Goal: Task Accomplishment & Management: Manage account settings

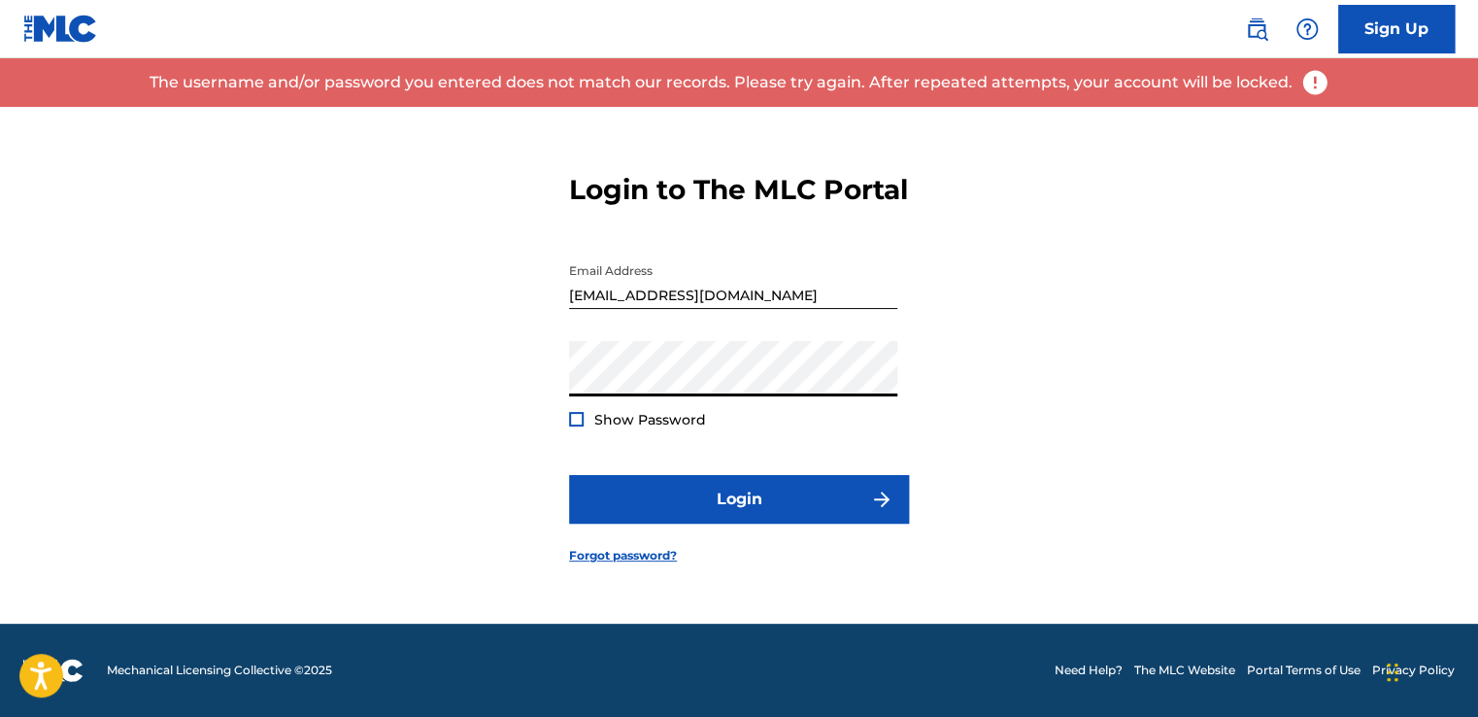
click at [569, 475] on button "Login" at bounding box center [739, 499] width 340 height 49
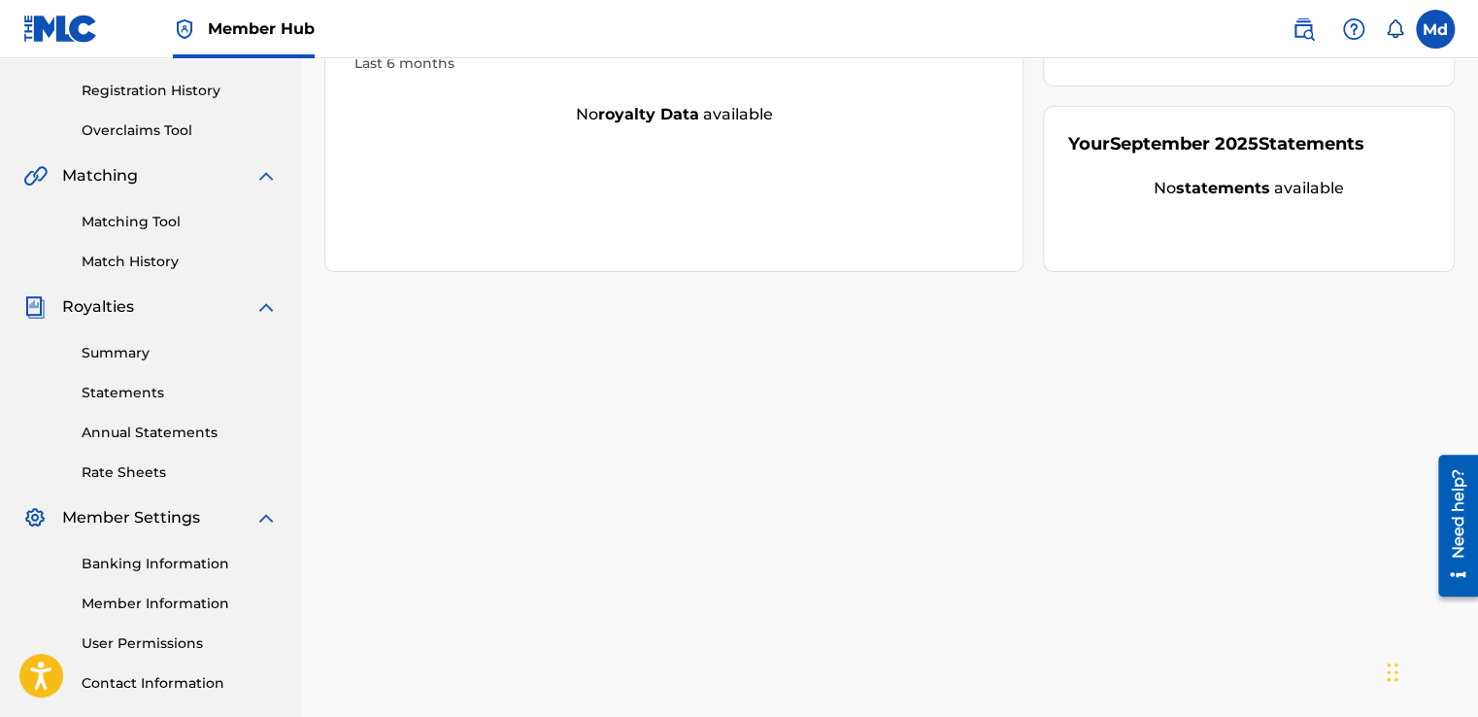
scroll to position [389, 0]
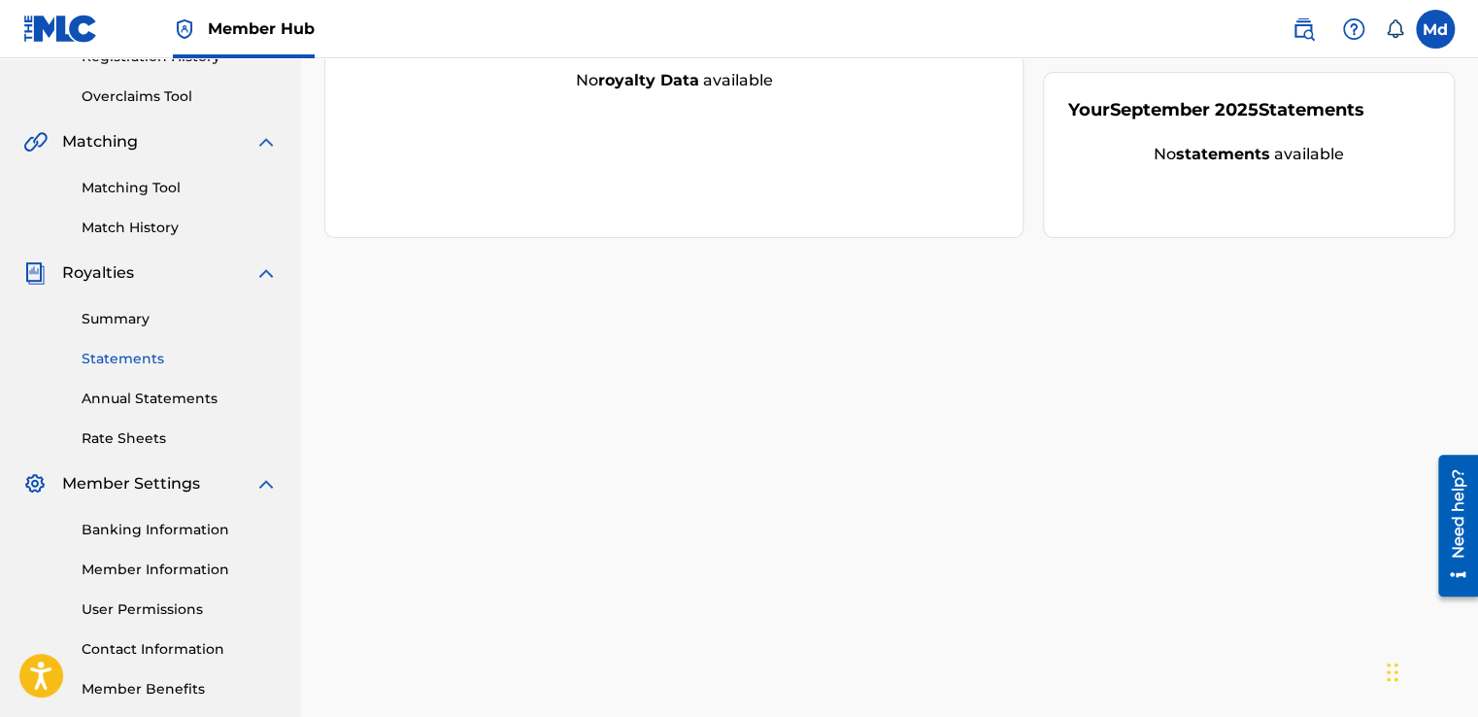
click at [105, 351] on link "Statements" at bounding box center [180, 359] width 196 height 20
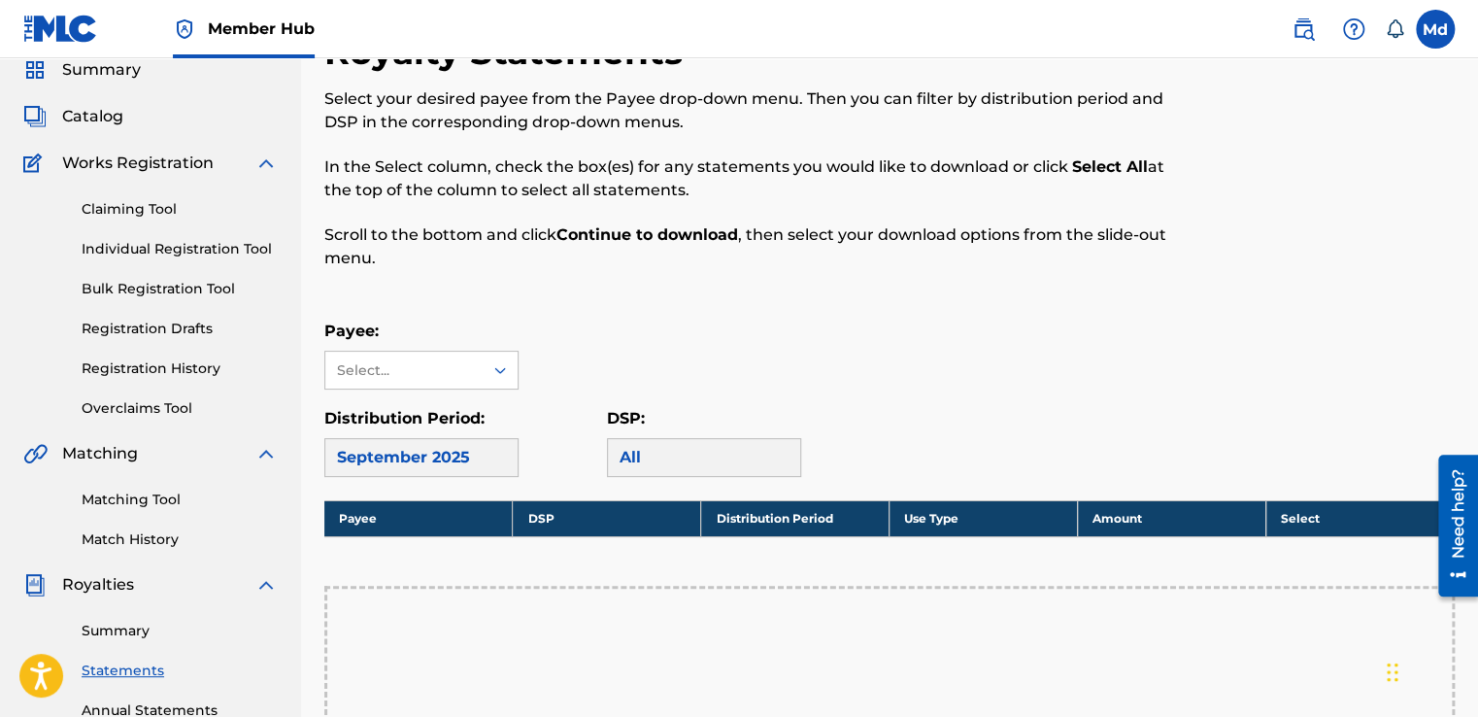
scroll to position [194, 0]
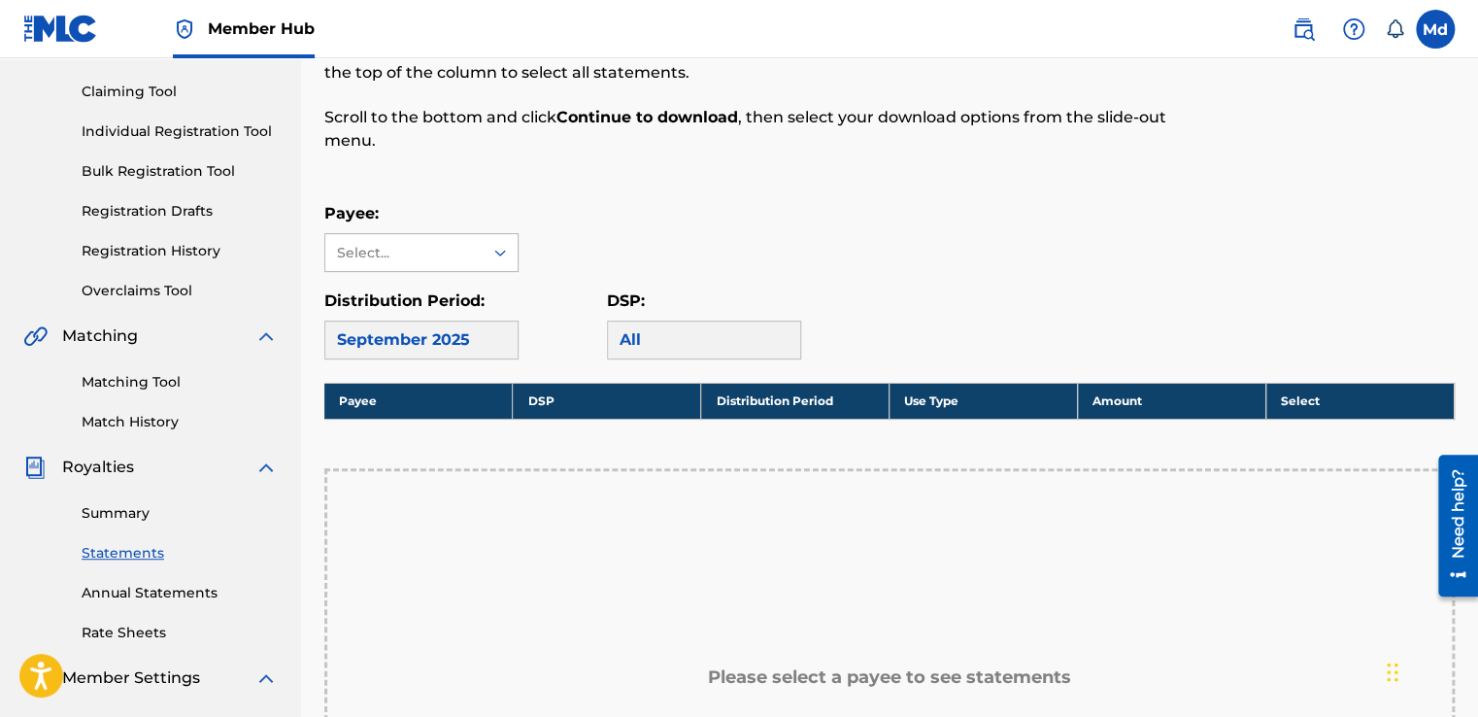
click at [416, 258] on div "Select..." at bounding box center [403, 253] width 132 height 20
click at [408, 295] on div "No options" at bounding box center [421, 291] width 192 height 39
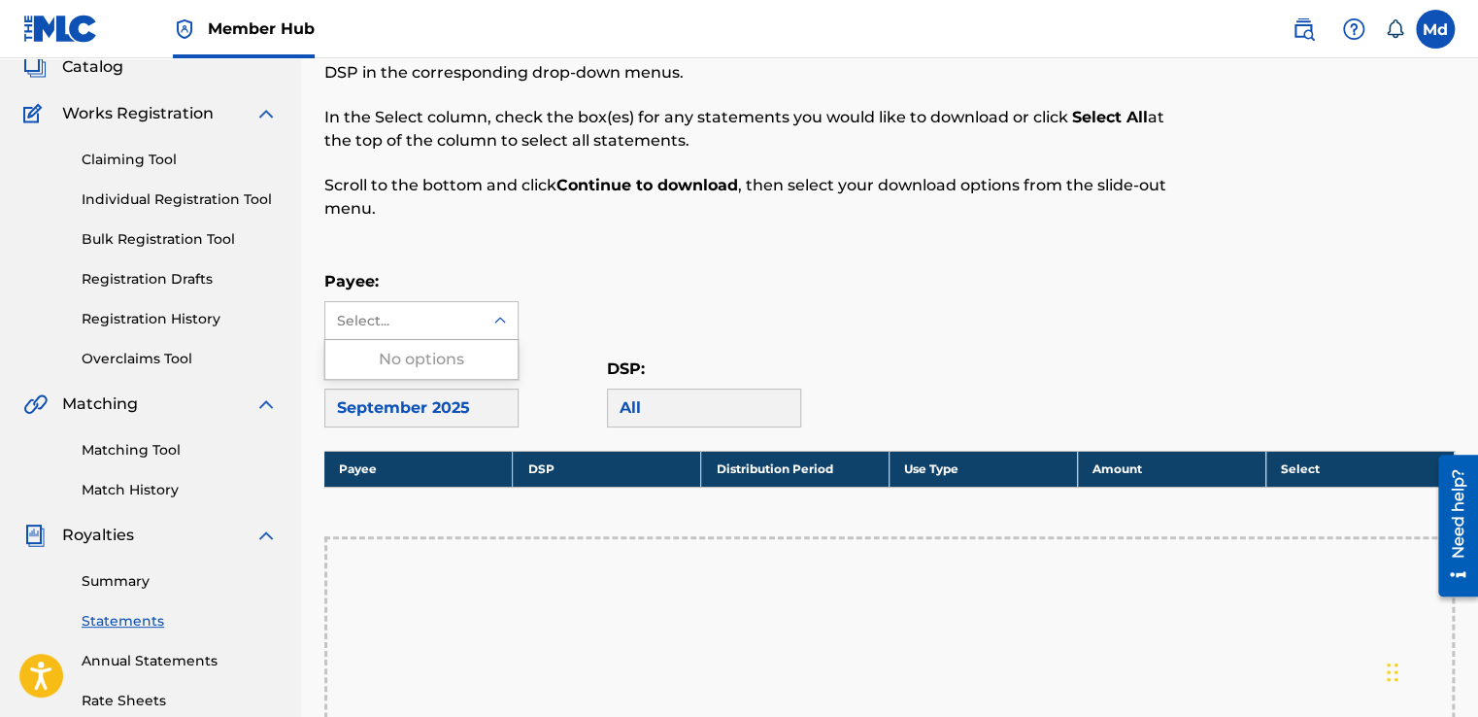
scroll to position [0, 0]
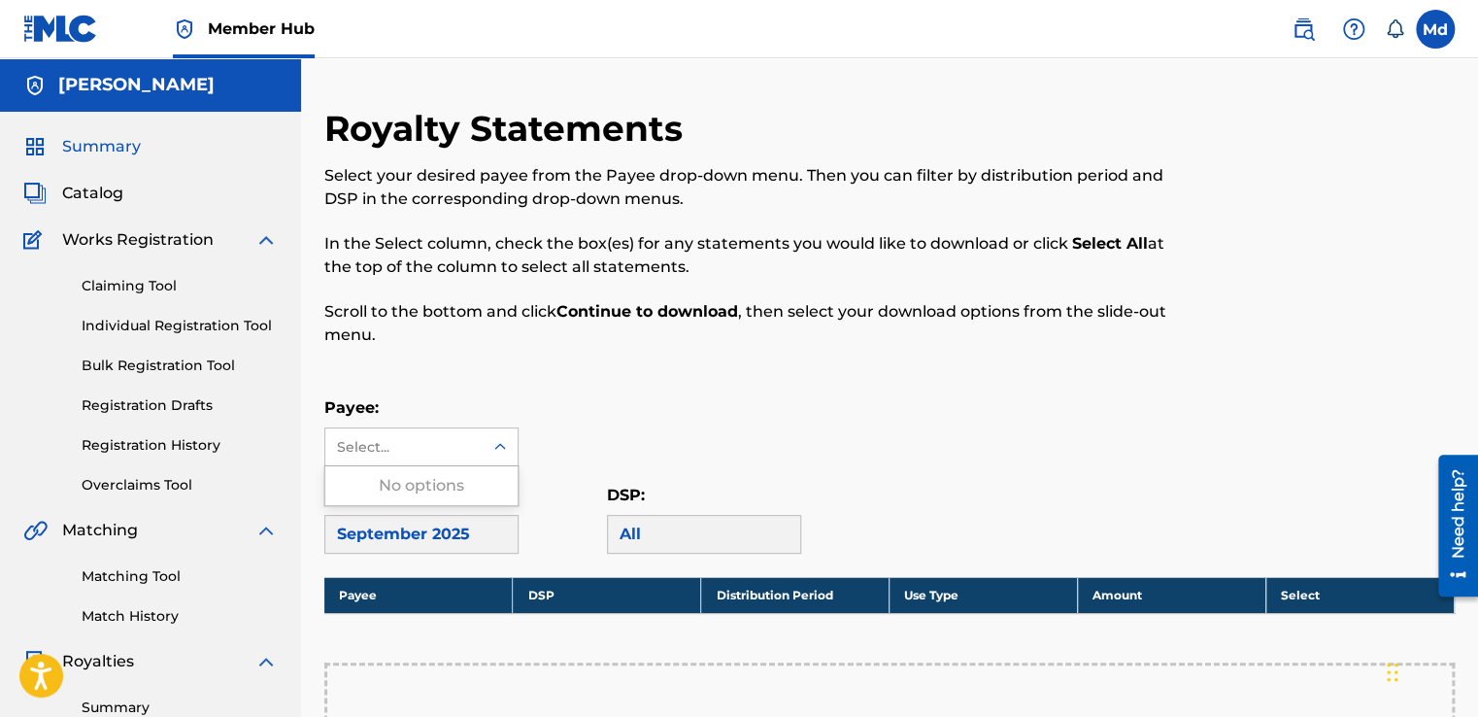
click at [90, 155] on span "Summary" at bounding box center [101, 146] width 79 height 23
